Goal: Task Accomplishment & Management: Complete application form

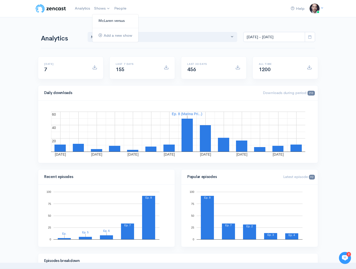
click at [103, 19] on link "McLaren versus" at bounding box center [115, 20] width 46 height 9
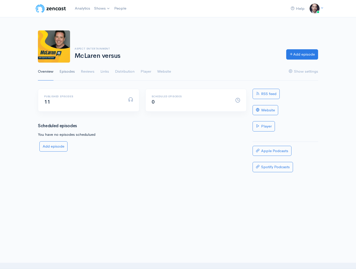
click at [66, 71] on link "Episodes" at bounding box center [67, 72] width 15 height 18
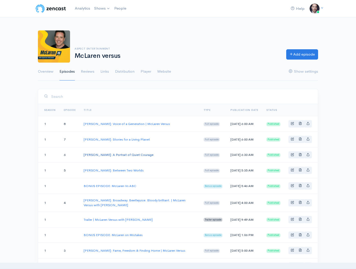
click at [144, 157] on link "[PERSON_NAME]: A Portrait of Quiet Courage" at bounding box center [119, 154] width 70 height 4
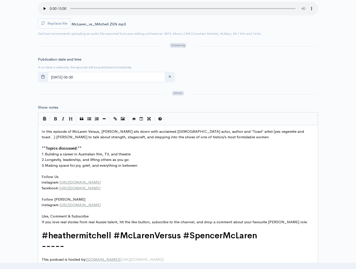
scroll to position [2, 0]
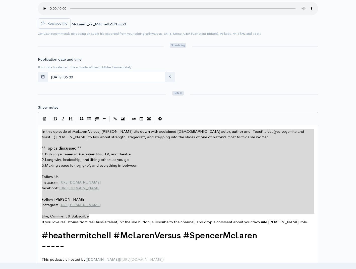
type textarea "In this episode of McLaren Versus, Spencer sits down with acclaimed Australian …"
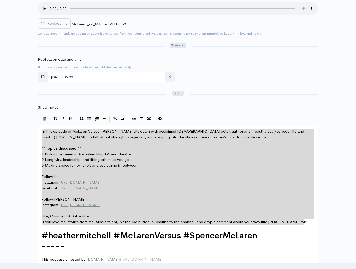
drag, startPoint x: 41, startPoint y: 130, endPoint x: 310, endPoint y: 221, distance: 283.8
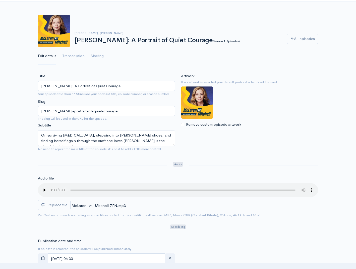
scroll to position [0, 0]
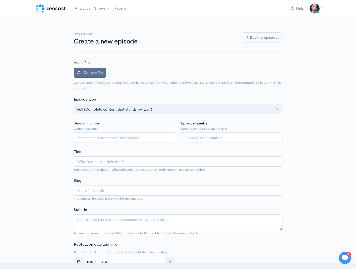
click at [98, 72] on span "Choose file" at bounding box center [92, 72] width 19 height 5
click at [0, 0] on input "Choose file" at bounding box center [0, 0] width 0 height 0
drag, startPoint x: 56, startPoint y: 47, endPoint x: 72, endPoint y: 58, distance: 19.0
click at [86, 67] on div "Audio file Choose file 0 ZenCast recommends uploading an audio file exported fr…" at bounding box center [178, 75] width 209 height 31
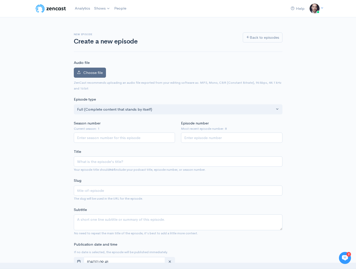
click at [90, 69] on label "Choose file" at bounding box center [90, 73] width 32 height 10
click at [0, 0] on input "Choose file" at bounding box center [0, 0] width 0 height 0
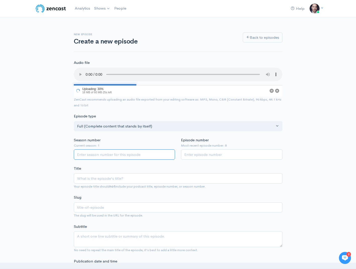
drag, startPoint x: 137, startPoint y: 157, endPoint x: 154, endPoint y: 160, distance: 17.2
click at [138, 157] on input "Season number" at bounding box center [124, 154] width 101 height 10
click at [170, 154] on input "1" at bounding box center [124, 154] width 101 height 10
click at [170, 153] on input "2" at bounding box center [124, 154] width 101 height 10
click at [170, 153] on input "3" at bounding box center [124, 154] width 101 height 10
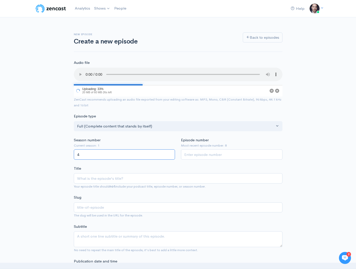
click at [170, 153] on input "4" at bounding box center [124, 154] width 101 height 10
click at [170, 153] on input "5" at bounding box center [124, 154] width 101 height 10
click at [170, 153] on input "6" at bounding box center [124, 154] width 101 height 10
click at [170, 153] on input "7" at bounding box center [124, 154] width 101 height 10
click at [169, 154] on input "8" at bounding box center [124, 154] width 101 height 10
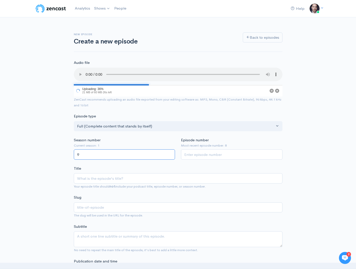
click at [168, 154] on input "9" at bounding box center [124, 154] width 101 height 10
click at [170, 156] on input "8" at bounding box center [124, 154] width 101 height 10
click at [169, 156] on input "7" at bounding box center [124, 154] width 101 height 10
click at [169, 156] on input "6" at bounding box center [124, 154] width 101 height 10
click at [169, 156] on input "5" at bounding box center [124, 154] width 101 height 10
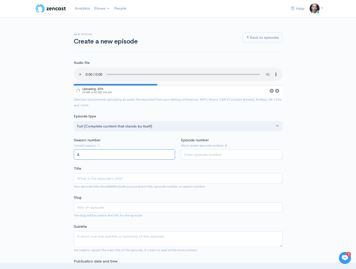
click at [169, 156] on input "4" at bounding box center [124, 154] width 101 height 10
click at [169, 156] on input "3" at bounding box center [124, 154] width 101 height 10
click at [169, 156] on input "2" at bounding box center [124, 154] width 101 height 10
type input "1"
click at [169, 156] on input "1" at bounding box center [124, 154] width 101 height 10
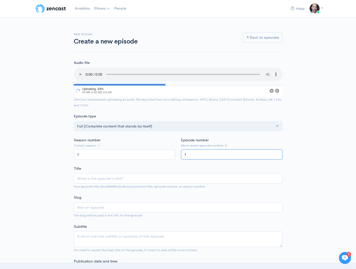
click at [278, 153] on input "1" at bounding box center [231, 154] width 101 height 10
click at [278, 153] on input "2" at bounding box center [231, 154] width 101 height 10
click at [278, 153] on input "3" at bounding box center [231, 154] width 101 height 10
click at [278, 153] on input "4" at bounding box center [231, 154] width 101 height 10
click at [278, 153] on input "5" at bounding box center [231, 154] width 101 height 10
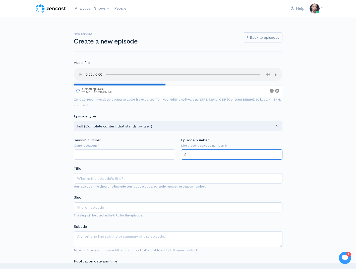
click at [278, 153] on input "6" at bounding box center [231, 154] width 101 height 10
click at [278, 153] on input "7" at bounding box center [231, 154] width 101 height 10
click at [278, 153] on input "8" at bounding box center [231, 154] width 101 height 10
type input "9"
click at [278, 153] on input "9" at bounding box center [231, 154] width 101 height 10
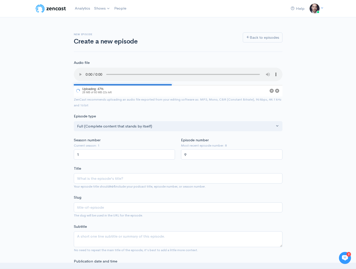
drag, startPoint x: 118, startPoint y: 167, endPoint x: 120, endPoint y: 167, distance: 2.6
click at [118, 167] on div "Title Your episode title should not include your podcast title, episode number,…" at bounding box center [178, 177] width 209 height 24
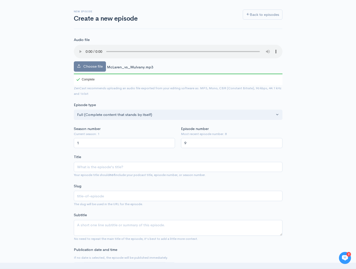
scroll to position [24, 0]
click at [92, 167] on input "Title" at bounding box center [178, 166] width 209 height 10
paste input "Kate Mulvany: Story, Strength & Shakespeare"
type input "Kate Mulvany: Story, Strength & Shakespeare"
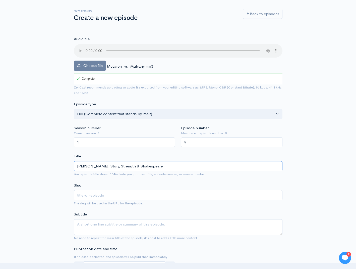
type input "kate-mulvany-story-strength-shakespeare"
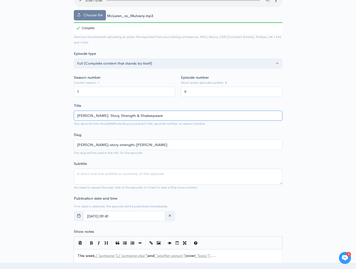
scroll to position [75, 0]
type input "Kate Mulvany: Story, Strength & Shakespeare"
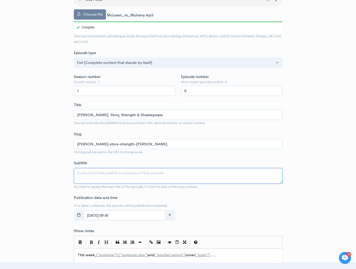
click at [106, 174] on textarea "Subtitle" at bounding box center [178, 176] width 209 height 16
paste textarea "Living with pain, reimagining Richard III, and what it means to truly be a stor…"
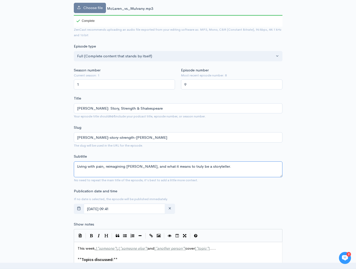
scroll to position [80, 0]
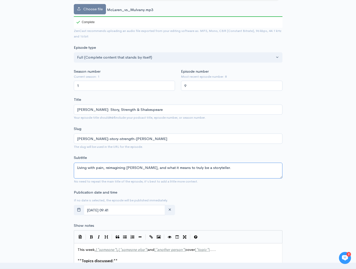
drag, startPoint x: 77, startPoint y: 167, endPoint x: 103, endPoint y: 167, distance: 25.9
click at [103, 167] on textarea "Living with pain, reimagining Richard III, and what it means to truly be a stor…" at bounding box center [178, 170] width 209 height 16
click at [108, 167] on textarea "Working with Al PAcino, reimagining Richard III, and what it means to truly be …" at bounding box center [178, 170] width 209 height 16
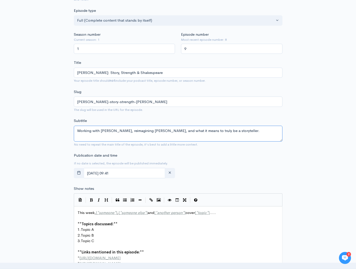
scroll to position [119, 0]
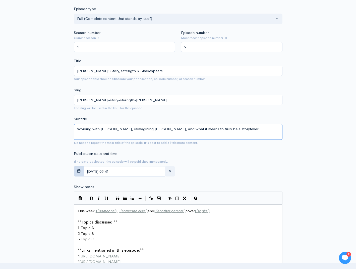
type textarea "Working with Al Pacino, reimagining Richard III, and what it means to truly be …"
click at [79, 171] on icon "button" at bounding box center [79, 171] width 4 height 4
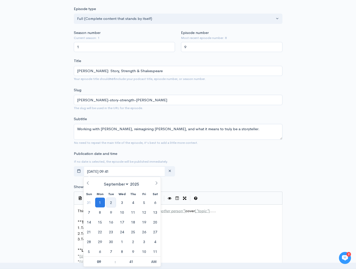
click at [113, 203] on span "2" at bounding box center [111, 202] width 10 height 10
click at [110, 200] on span "2" at bounding box center [111, 202] width 10 height 10
click at [113, 258] on span at bounding box center [113, 258] width 4 height 5
type input "September, 02 2025 10:41"
type input "10"
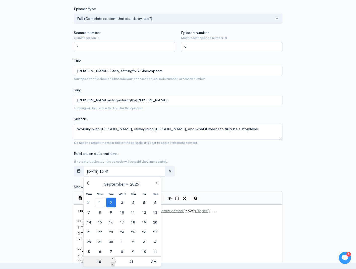
click at [112, 264] on span at bounding box center [113, 263] width 4 height 5
type input "September, 02 2025 09:41"
type input "09"
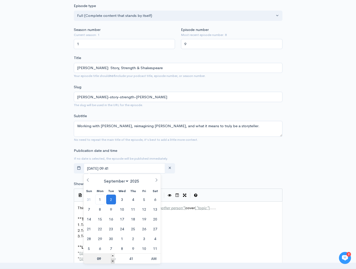
click at [112, 264] on body "Help Notifications View all Your profile Team settings Default team Current Log…" at bounding box center [178, 199] width 356 height 643
click at [112, 264] on nav at bounding box center [178, 265] width 356 height 6
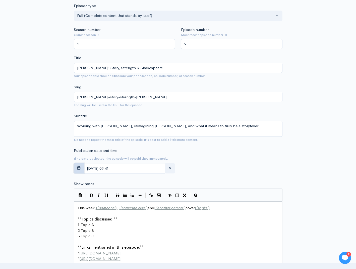
click at [78, 167] on icon "button" at bounding box center [79, 168] width 4 height 4
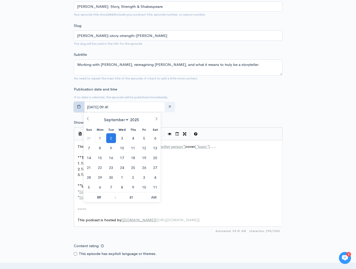
scroll to position [184, 0]
click at [113, 199] on span at bounding box center [113, 199] width 4 height 5
type input "September, 02 2025 08:41"
type input "08"
click at [113, 199] on span at bounding box center [113, 199] width 4 height 5
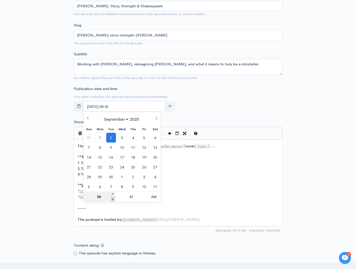
type input "September, 02 2025 07:41"
type input "07"
click at [113, 199] on span at bounding box center [113, 199] width 4 height 5
type input "September, 02 2025 06:41"
type input "06"
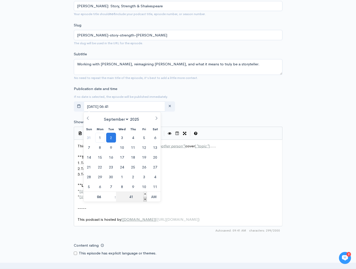
click at [146, 199] on span at bounding box center [145, 199] width 4 height 5
type input "September, 02 2025 06:36"
type input "36"
click at [146, 199] on span at bounding box center [145, 199] width 4 height 5
type input "September, 02 2025 06:31"
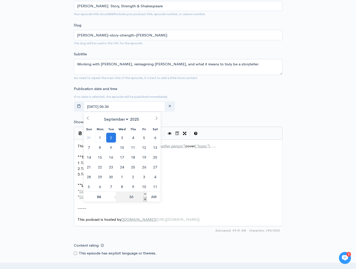
type input "31"
click at [146, 199] on span at bounding box center [145, 199] width 4 height 5
type input "September, 02 2025 06:26"
type input "26"
click at [146, 199] on span at bounding box center [145, 199] width 4 height 5
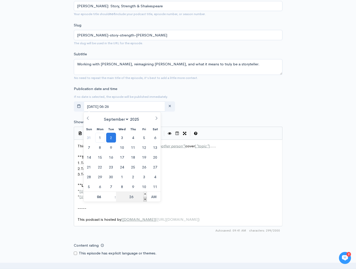
type input "September, 02 2025 06:21"
type input "21"
click at [146, 199] on span at bounding box center [145, 199] width 4 height 5
type input "September, 02 2025 06:16"
type input "16"
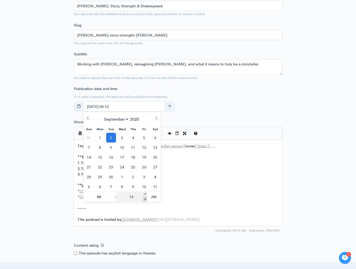
click at [146, 199] on span at bounding box center [145, 199] width 4 height 5
type input "September, 02 2025 06:11"
type input "11"
click at [146, 199] on span at bounding box center [145, 199] width 4 height 5
type input "September, 02 2025 06:06"
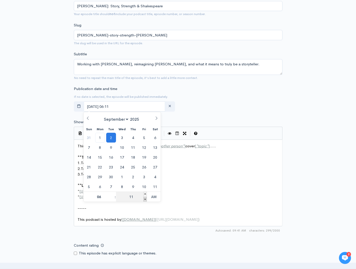
type input "06"
click at [146, 199] on span at bounding box center [145, 199] width 4 height 5
type input "September, 02 2025 06:01"
type input "01"
click at [146, 199] on span at bounding box center [145, 199] width 4 height 5
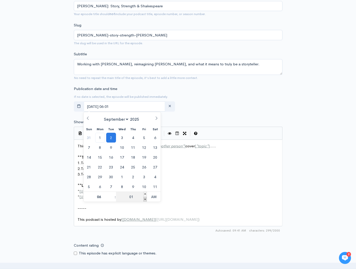
type input "September, 02 2025 05:56"
type input "05"
type input "56"
click at [145, 194] on span at bounding box center [145, 194] width 4 height 5
type input "September, 02 2025 06:00"
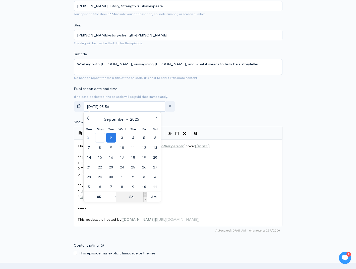
type input "06"
type input "00"
click at [30, 136] on div "New episode Create a new episode Back to episodes Audio file Choose file McLare…" at bounding box center [178, 114] width 356 height 560
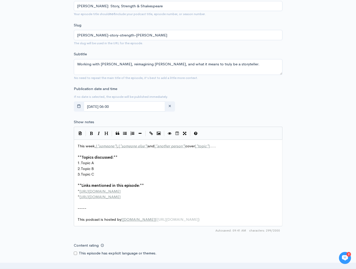
scroll to position [2, 0]
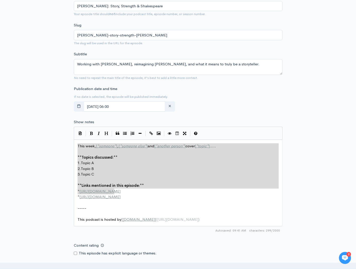
type textarea "This week, [*someone*], [*someone else*] and [*another person*] cover [*topic*]…"
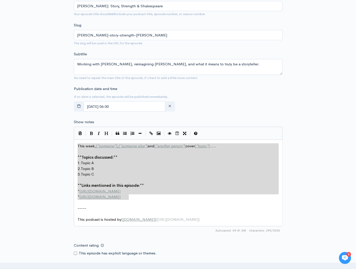
drag, startPoint x: 77, startPoint y: 145, endPoint x: 138, endPoint y: 195, distance: 79.0
paste textarea
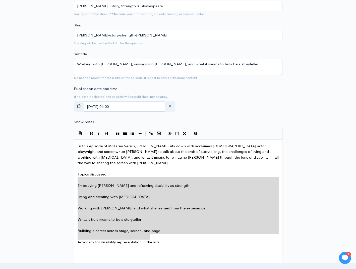
drag, startPoint x: 78, startPoint y: 179, endPoint x: 150, endPoint y: 237, distance: 92.3
click at [131, 133] on icon "Numbered List" at bounding box center [133, 133] width 4 height 4
type textarea "2. 3. Living and creating with chronic pain 4. 5. Working with Al Pacino and wh…"
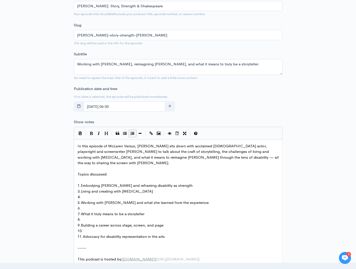
click at [87, 194] on pre "4." at bounding box center [178, 197] width 203 height 6
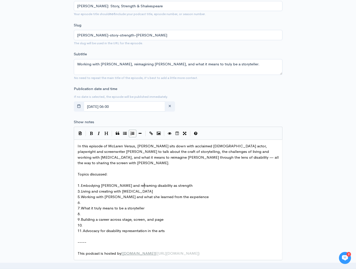
click at [85, 200] on pre "6." at bounding box center [178, 203] width 203 height 6
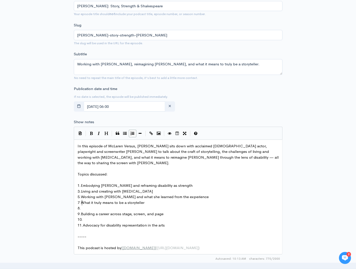
click at [85, 205] on pre "8." at bounding box center [178, 208] width 203 height 6
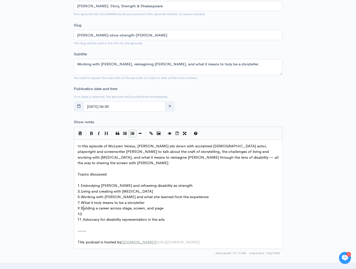
click at [87, 211] on pre "10." at bounding box center [178, 214] width 203 height 6
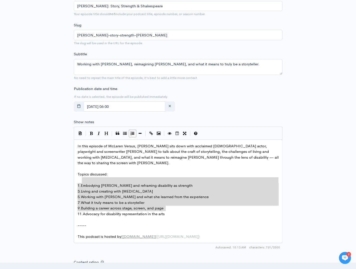
drag, startPoint x: 82, startPoint y: 179, endPoint x: 176, endPoint y: 208, distance: 97.9
click at [132, 133] on icon "Numbered List" at bounding box center [133, 133] width 4 height 4
click at [133, 132] on icon "Numbered List" at bounding box center [133, 133] width 4 height 4
type textarea "2. Living and creating with chronic pain 3. Working with Al Pacino and what she…"
drag, startPoint x: 131, startPoint y: 169, endPoint x: 116, endPoint y: 169, distance: 14.8
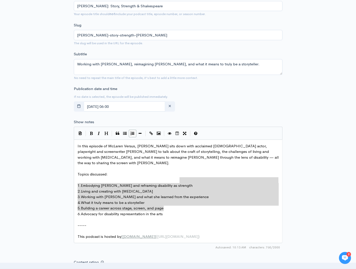
click at [131, 171] on pre "Topics discussed:" at bounding box center [178, 174] width 203 height 6
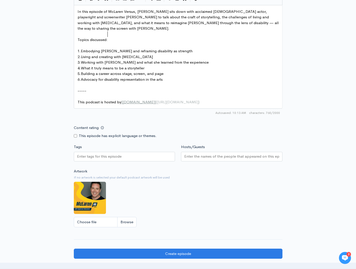
scroll to position [385, 0]
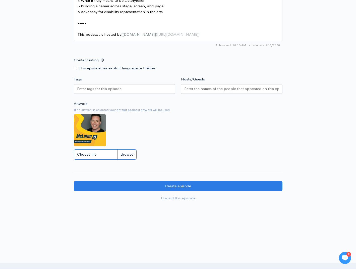
click at [126, 149] on input "Choose file" at bounding box center [105, 154] width 63 height 10
type input "C:\fakepath\Kate Mulvany.jpg"
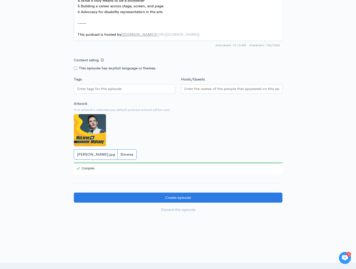
click at [127, 149] on input "Kate Mulvany.jpg" at bounding box center [105, 154] width 63 height 10
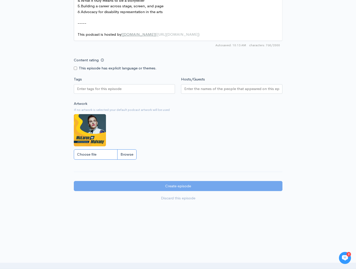
click at [125, 149] on input "Choose file" at bounding box center [105, 154] width 63 height 10
type input "C:\fakepath\Kate Mulvany.jpg"
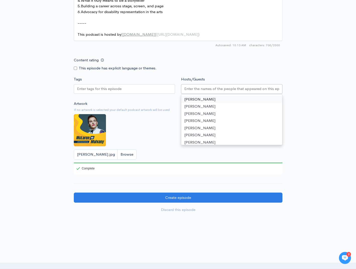
click at [202, 86] on input "Hosts/Guests" at bounding box center [231, 89] width 95 height 6
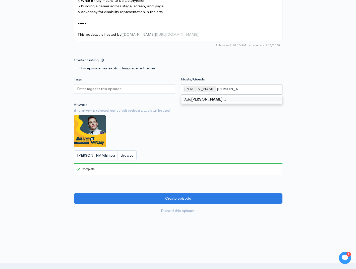
type input "Kate Mulvany"
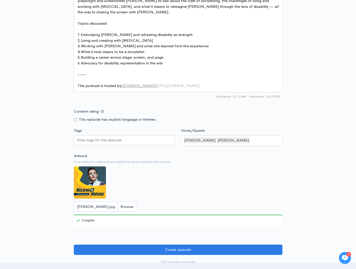
scroll to position [330, 0]
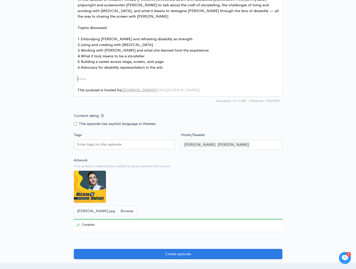
click at [95, 81] on pre "​" at bounding box center [178, 84] width 203 height 6
click at [81, 76] on span "-----" at bounding box center [82, 78] width 9 height 5
click at [81, 70] on pre "​" at bounding box center [178, 73] width 203 height 6
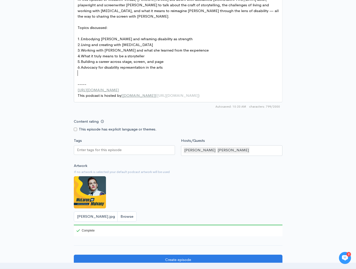
paste textarea "u"
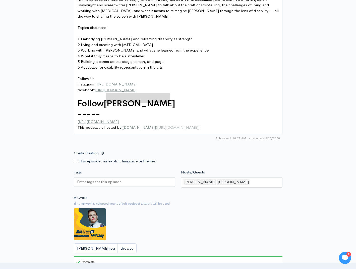
drag, startPoint x: 169, startPoint y: 98, endPoint x: 108, endPoint y: 98, distance: 60.5
type textarea "Kate <u"
type textarea "Mul;vany"
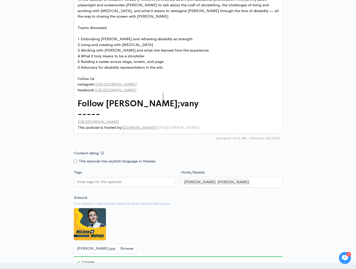
click at [144, 98] on span "Follow Kate Mul;vany" at bounding box center [138, 103] width 121 height 11
type textarea "-----"
drag, startPoint x: 113, startPoint y: 108, endPoint x: 71, endPoint y: 107, distance: 42.7
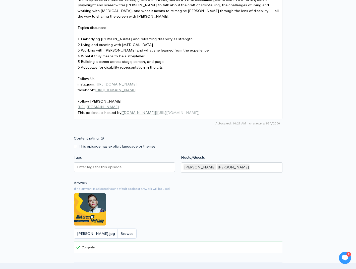
click at [165, 104] on pre "https://www.instagram.com/katemulvany/" at bounding box center [178, 107] width 203 height 6
type textarea "\"
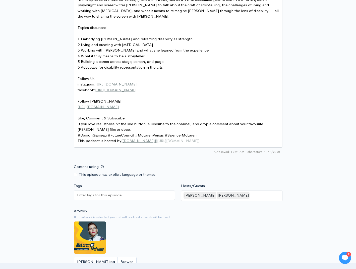
click at [264, 121] on span "If you love real stories hit the like button, subscribe to the channel, and dro…" at bounding box center [171, 126] width 187 height 11
type textarea "Kate role"
drag, startPoint x: 106, startPoint y: 130, endPoint x: 84, endPoint y: 130, distance: 22.1
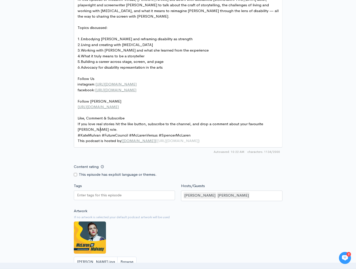
type textarea "KateMulvany"
type textarea "FutureCouncil"
drag, startPoint x: 129, startPoint y: 129, endPoint x: 106, endPoint y: 130, distance: 22.3
click at [176, 132] on pre "#KateMulvany #McLarenVersus #SpencerMcLaren" at bounding box center [178, 135] width 203 height 6
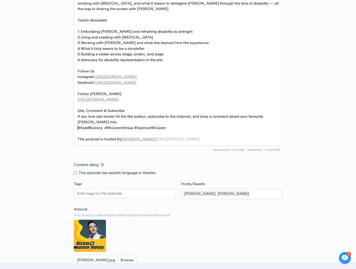
scroll to position [332, 0]
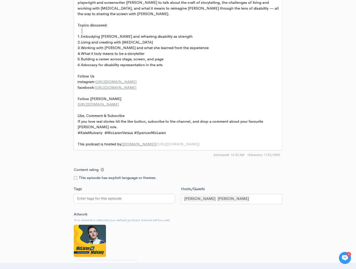
click at [82, 34] on span "Embodying Richard III and reframing disability as strength" at bounding box center [137, 36] width 112 height 5
type textarea "Writing a Penrith"
type textarea "musical with Tim Minchin"
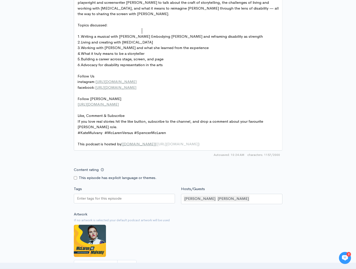
scroll to position [2, 43]
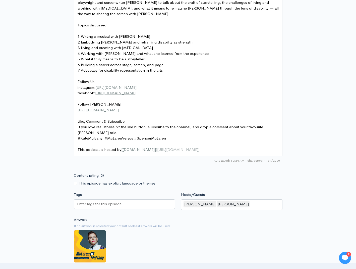
click at [146, 34] on pre "1. Writing a musical with Tim Minchin" at bounding box center [178, 37] width 203 height 6
drag, startPoint x: 82, startPoint y: 30, endPoint x: 120, endPoint y: 30, distance: 37.7
type textarea "\"
click at [116, 34] on pre "1. Tim Minchin" at bounding box center [178, 37] width 203 height 6
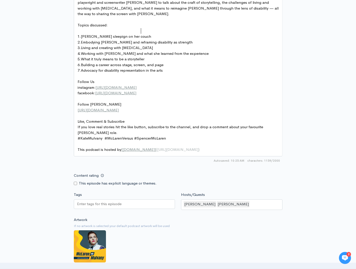
scroll to position [2, 37]
type textarea "sleepign on her couch"
click at [82, 40] on span "Embodying Richard III and reframing disability as strength" at bounding box center [137, 42] width 112 height 5
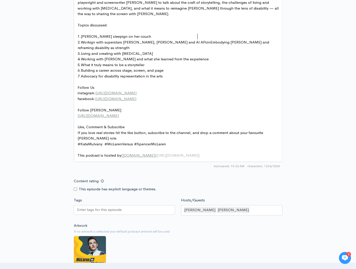
type textarea "Workign with superstars Baz Luhrman, Robbie WIlliams and Al APcino"
click at [192, 40] on span "Workign with superstars Baz Luhrman, Robbie WIlliams and Al APcinoEmbodying Ric…" at bounding box center [175, 45] width 195 height 11
type textarea "Pa"
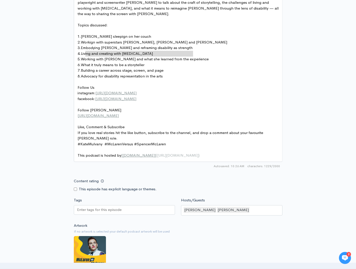
type textarea "Working with Al Pacino and what she learned from the experience"
drag, startPoint x: 193, startPoint y: 54, endPoint x: 83, endPoint y: 56, distance: 110.5
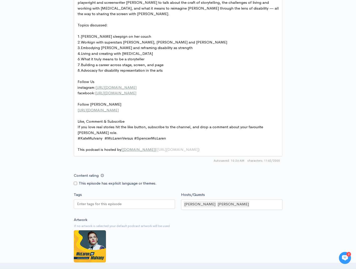
click at [82, 51] on span "Living and creating with chronic pain" at bounding box center [117, 53] width 72 height 5
type textarea "What makews"
type textarea "s a truthful perforemance"
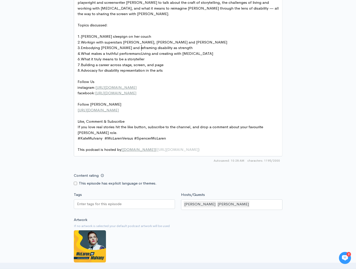
scroll to position [2, 42]
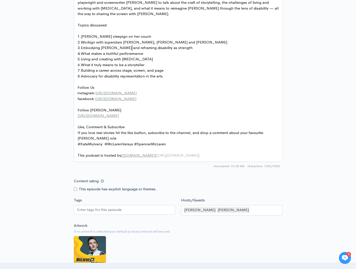
type textarea "​"
click at [134, 51] on span "What makes a truthful perforemance" at bounding box center [112, 53] width 62 height 5
click at [148, 62] on pre "6. What it truly means to be a storyteller" at bounding box center [178, 65] width 203 height 6
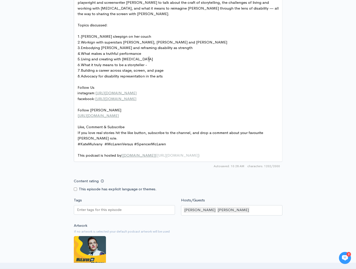
type textarea "- t"
type textarea "tellijg"
type textarea "ng"
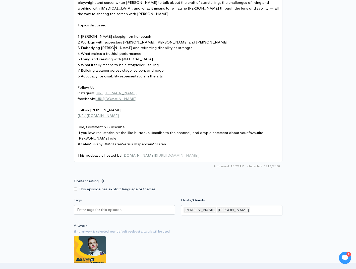
click at [114, 51] on span "What makes a truthful performance" at bounding box center [111, 53] width 60 height 5
type textarea "great"
click at [165, 62] on pre "6. What it truly means to be a storyteller - telling" at bounding box center [178, 65] width 203 height 6
type textarea "her truth"
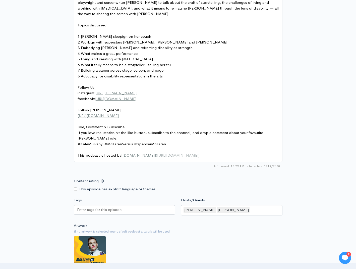
scroll to position [2, 14]
type textarea "Living and creating with chronic pain"
drag, startPoint x: 151, startPoint y: 53, endPoint x: 83, endPoint y: 54, distance: 68.6
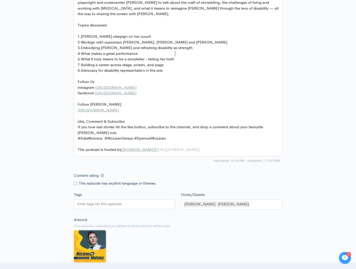
click at [181, 56] on pre "6. What it truly means to be a storyteller - telling her truth" at bounding box center [178, 59] width 203 height 6
type textarea "around Agent Orna"
type textarea "agent orange, cancer"
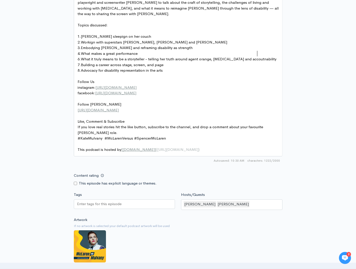
type textarea "r and accoutnability"
click at [82, 62] on span "Building a career across stage, screen, and page" at bounding box center [122, 64] width 83 height 5
type textarea "Living and owkring weith c"
type textarea "ith Ch"
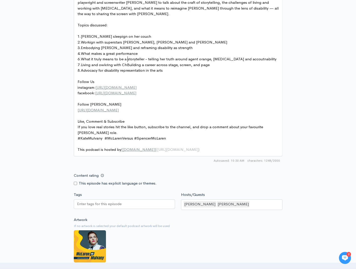
scroll to position [2, 10]
type textarea "chronic pain"
click at [104, 62] on span "Living and owkring with chronic pain" at bounding box center [117, 64] width 72 height 5
type textarea "wo"
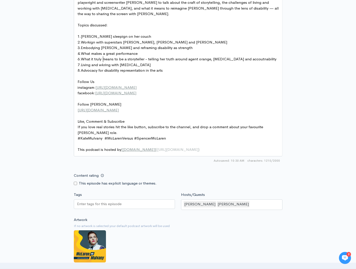
scroll to position [2, 5]
click at [152, 62] on pre "7. Living and wokring with chronic pain" at bounding box center [178, 65] width 203 height 6
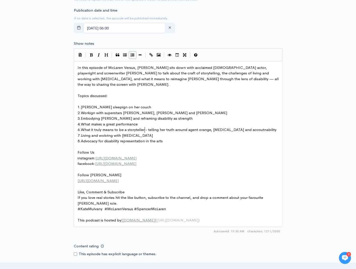
scroll to position [257, 0]
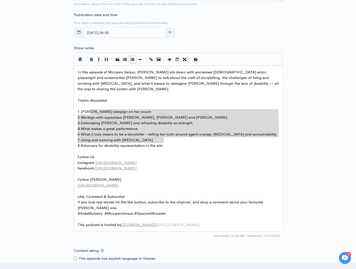
type textarea "1. Tim Minchin sleepign on her couch 2. Workign with superstars Baz Luhrman, Ro…"
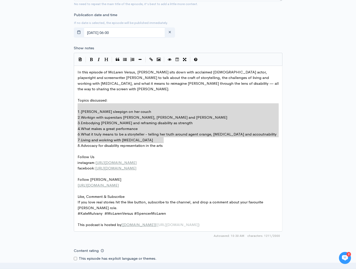
drag, startPoint x: 170, startPoint y: 141, endPoint x: 75, endPoint y: 105, distance: 102.6
click at [321, 179] on div "New episode Create a new episode Back to episodes Audio file Choose file McLare…" at bounding box center [178, 86] width 286 height 652
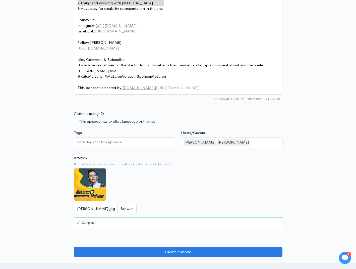
scroll to position [395, 0]
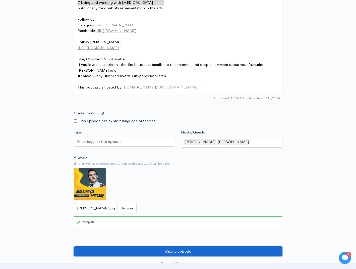
click at [189, 246] on input "Create episode" at bounding box center [178, 251] width 209 height 10
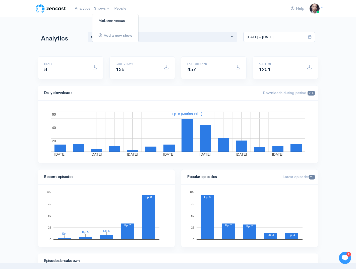
click at [107, 20] on link "McLaren versus" at bounding box center [115, 20] width 46 height 9
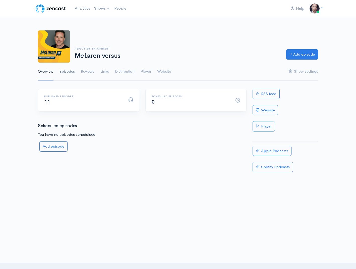
click at [67, 71] on link "Episodes" at bounding box center [67, 72] width 15 height 18
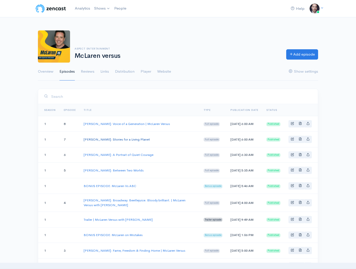
click at [120, 141] on link "Damon Gameau: Stories for a Living Planet" at bounding box center [117, 139] width 66 height 4
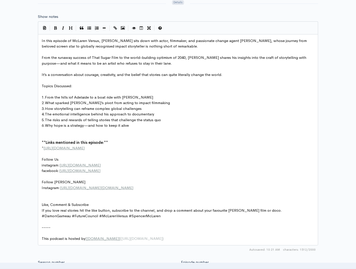
scroll to position [2, 0]
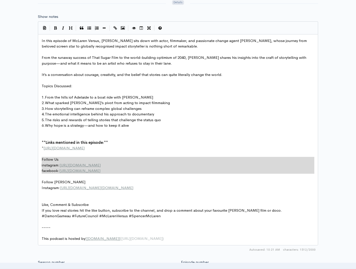
type textarea "Follow Us instagram: https://www.instagram.com/mclarenversus facebook: https://…"
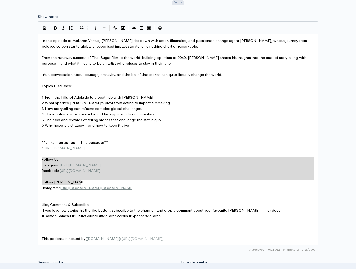
drag, startPoint x: 41, startPoint y: 159, endPoint x: 134, endPoint y: 181, distance: 95.5
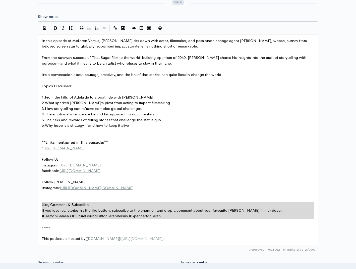
type textarea "Like, Comment & Subscribe If you love real stories hit the like button, subscri…"
drag, startPoint x: 42, startPoint y: 205, endPoint x: 199, endPoint y: 218, distance: 157.0
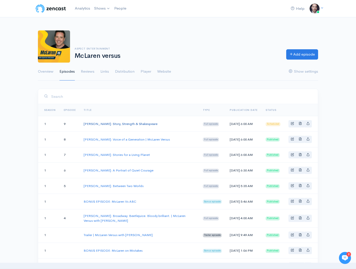
click at [131, 124] on link "Kate Mulvany: Story, Strength & Shakespeare" at bounding box center [121, 124] width 74 height 4
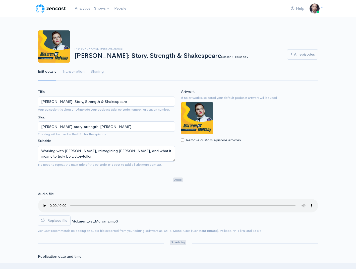
drag, startPoint x: 116, startPoint y: 102, endPoint x: 35, endPoint y: 101, distance: 80.9
click at [35, 101] on div "Title Kate Mulvany: Story, Strength & Shakespeare Your episode title should not…" at bounding box center [106, 129] width 143 height 80
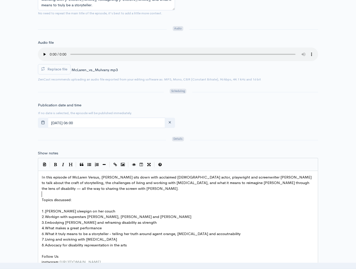
scroll to position [2, 0]
click at [111, 194] on pre "​" at bounding box center [178, 194] width 275 height 6
type textarea "In this episode of McLaren Versus, Spencer sits down with acclaimed Australian …"
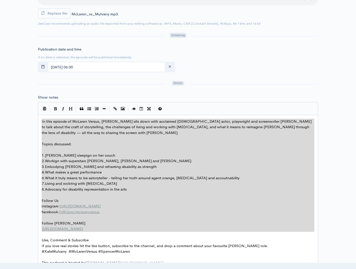
scroll to position [0, 0]
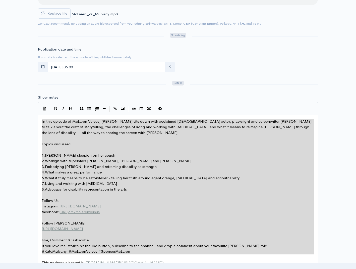
type textarea "In this episode of McLaren Versus, Spencer sits down with acclaimed Australian …"
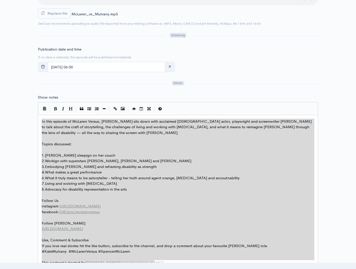
drag, startPoint x: 42, startPoint y: 177, endPoint x: 192, endPoint y: 272, distance: 178.2
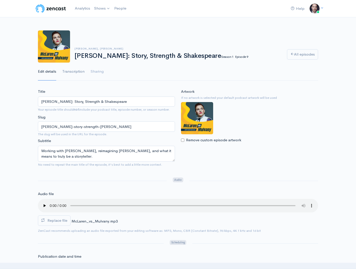
click at [75, 72] on link "Transcription" at bounding box center [73, 72] width 22 height 18
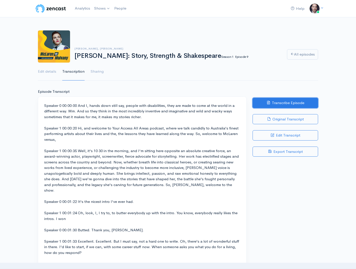
click at [296, 102] on button "Transcribe Episode" at bounding box center [286, 103] width 66 height 10
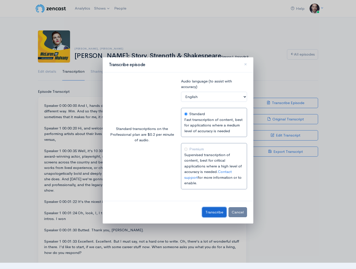
click at [213, 211] on span "Transcribe" at bounding box center [214, 211] width 18 height 5
